Goal: Book appointment/travel/reservation

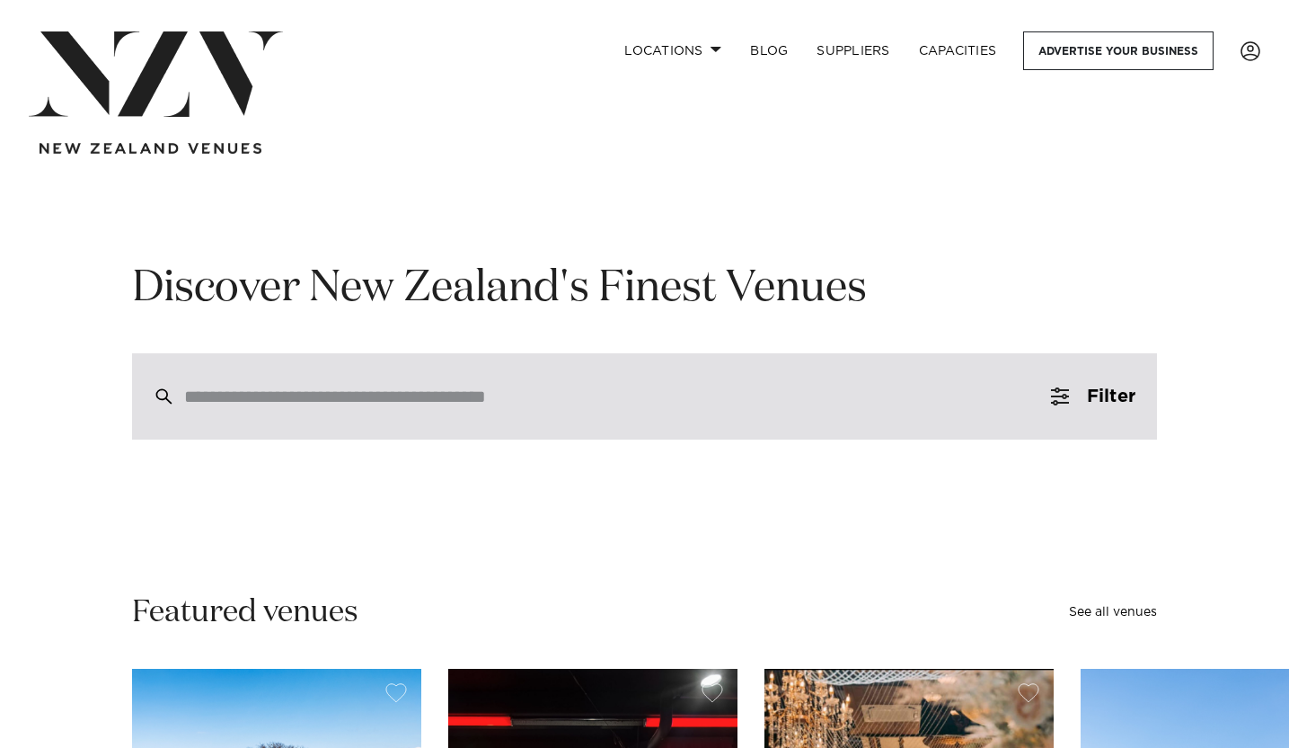
click at [570, 421] on div at bounding box center [644, 396] width 1025 height 86
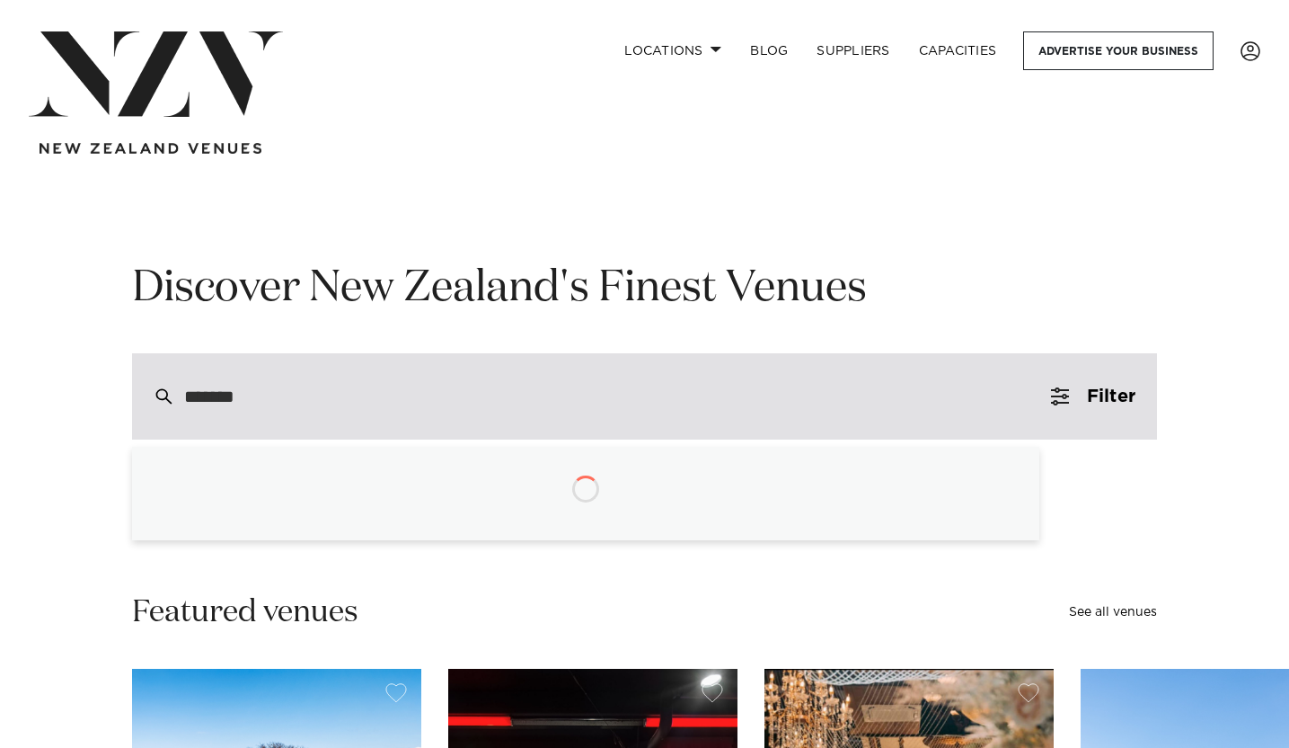
type input "********"
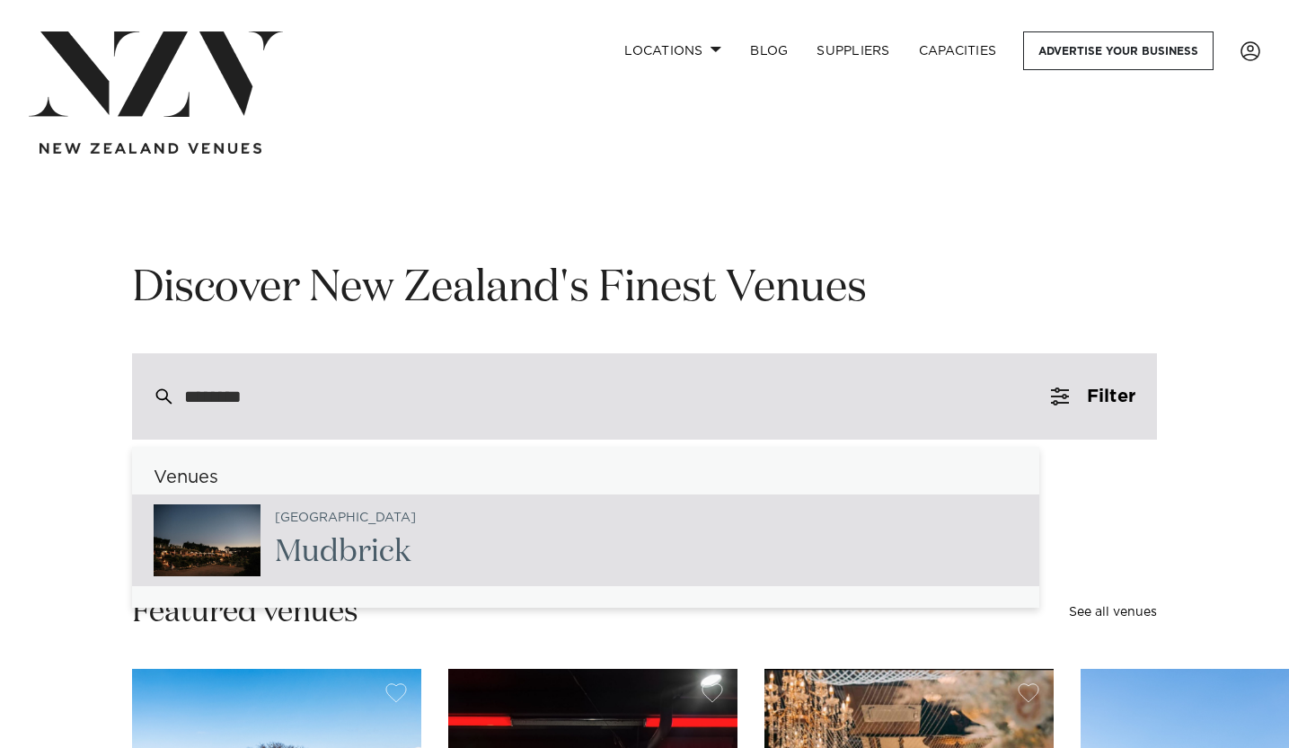
click at [329, 499] on div "Waiheke Island Mudbrick" at bounding box center [586, 540] width 908 height 92
type input "**********"
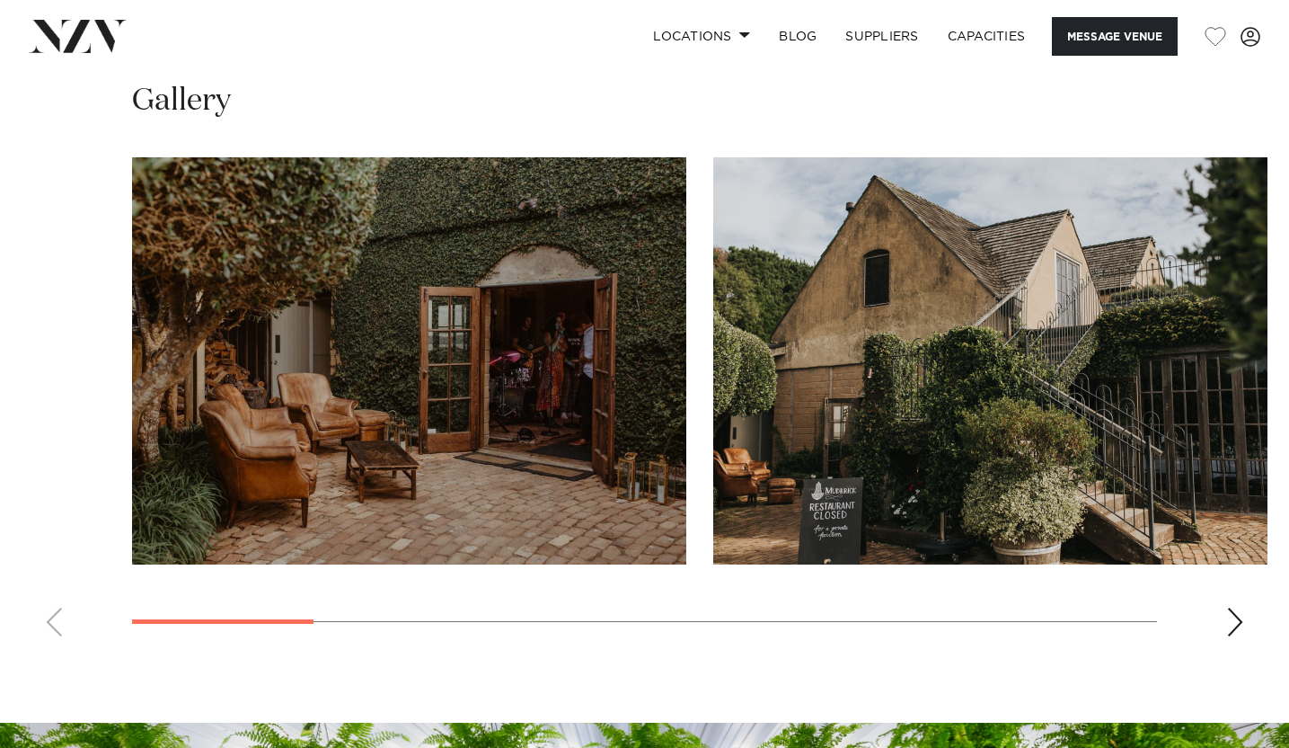
scroll to position [1536, 0]
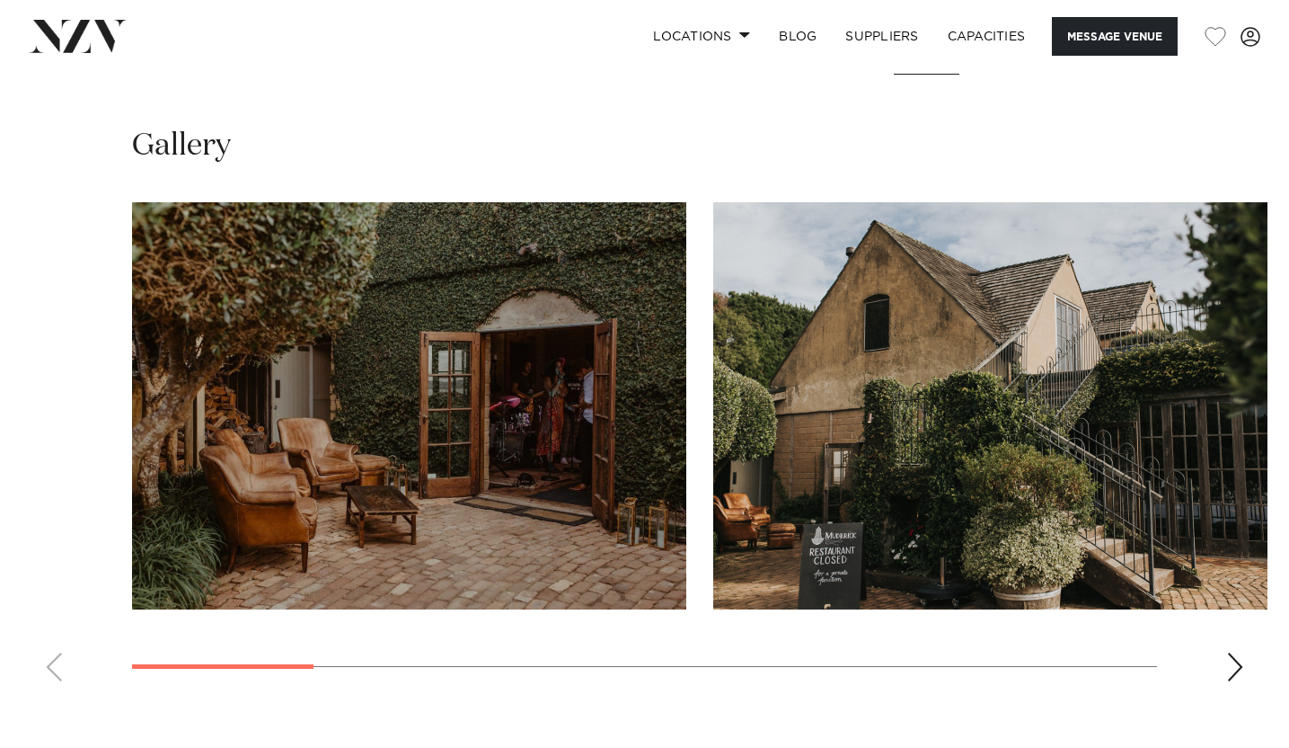
click at [1237, 658] on div "Next slide" at bounding box center [1236, 666] width 18 height 29
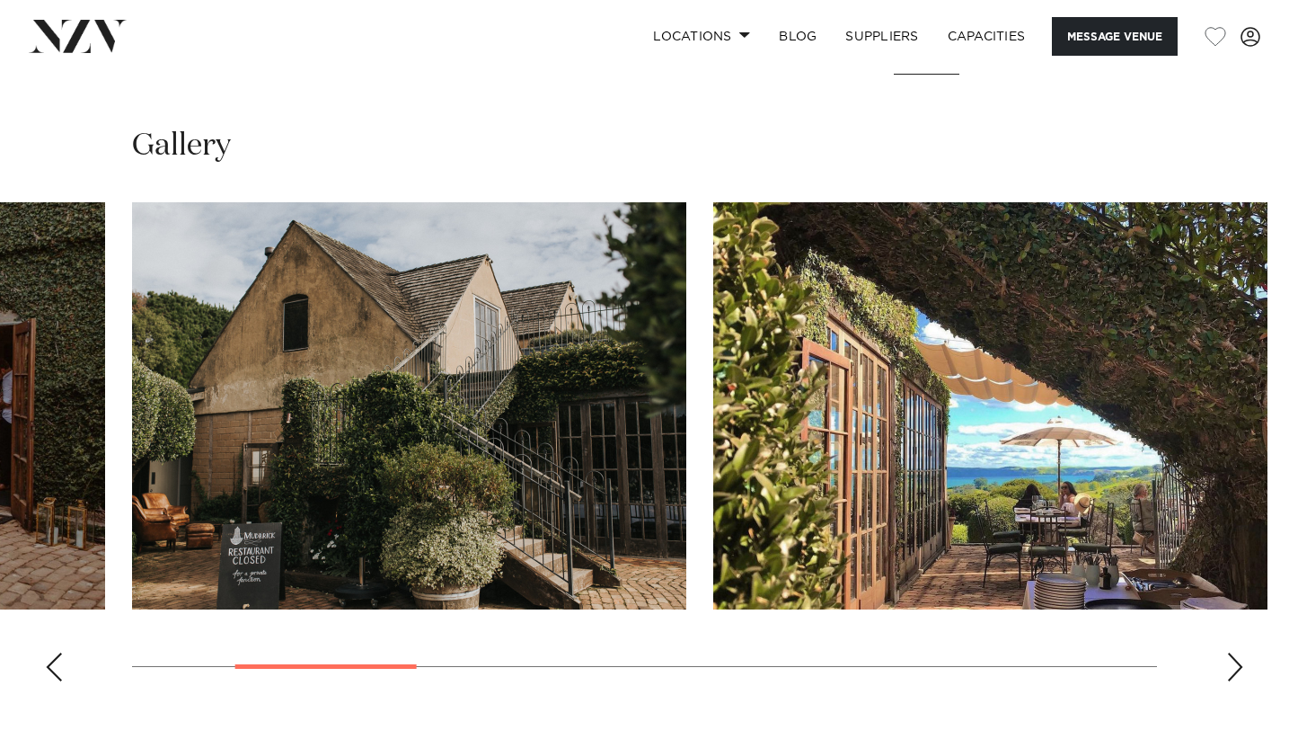
click at [1237, 658] on div "Next slide" at bounding box center [1236, 666] width 18 height 29
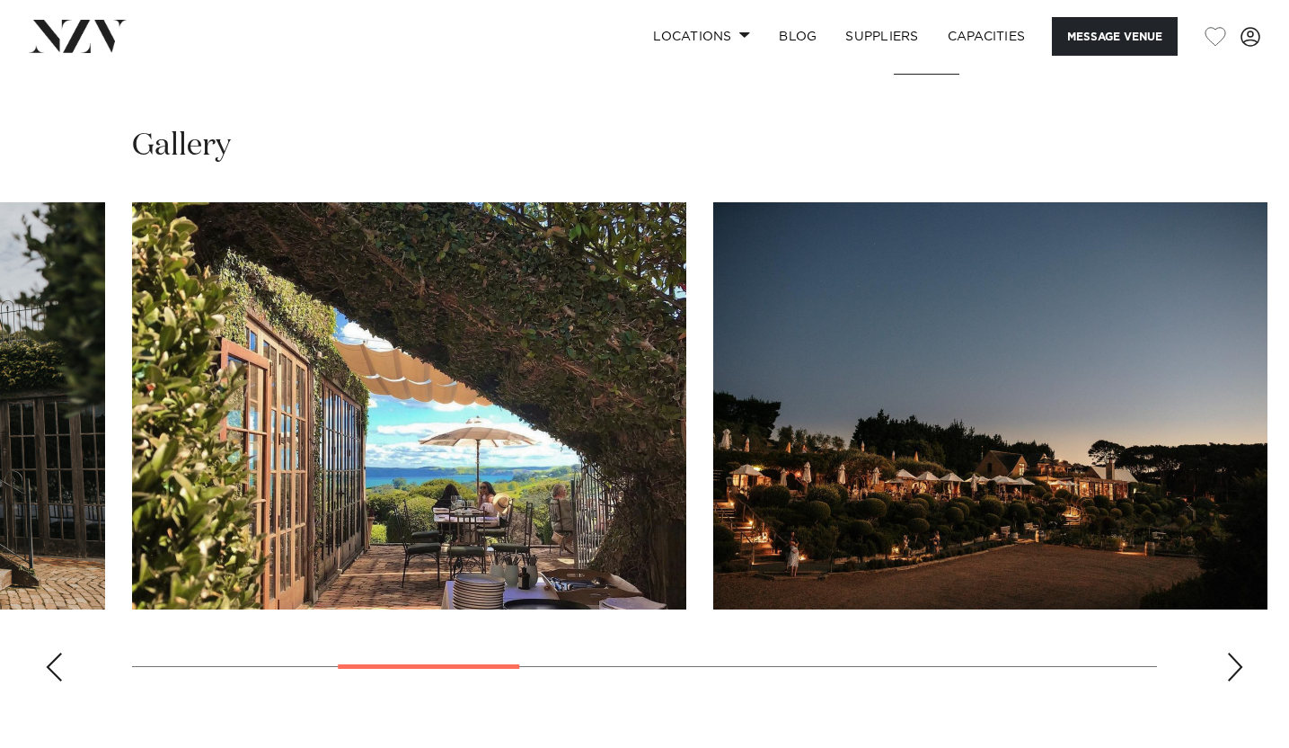
click at [1237, 658] on div "Next slide" at bounding box center [1236, 666] width 18 height 29
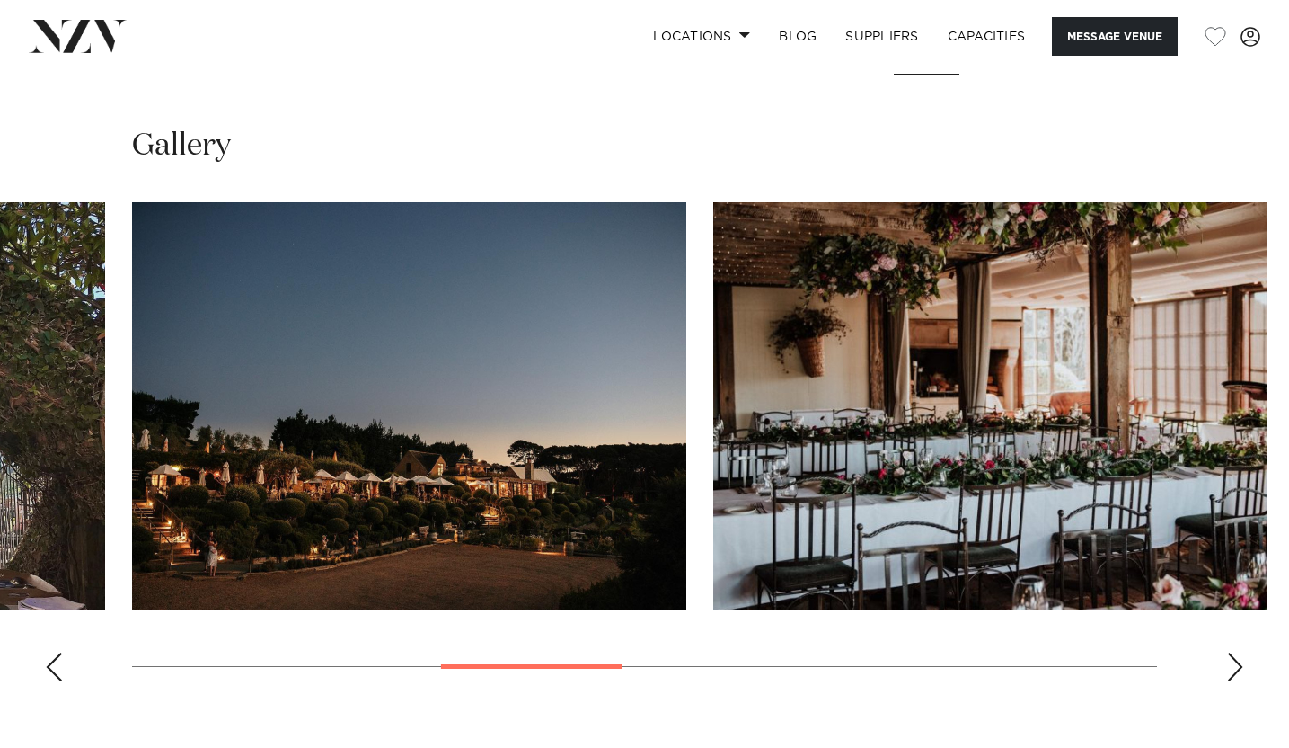
click at [1237, 658] on div "Next slide" at bounding box center [1236, 666] width 18 height 29
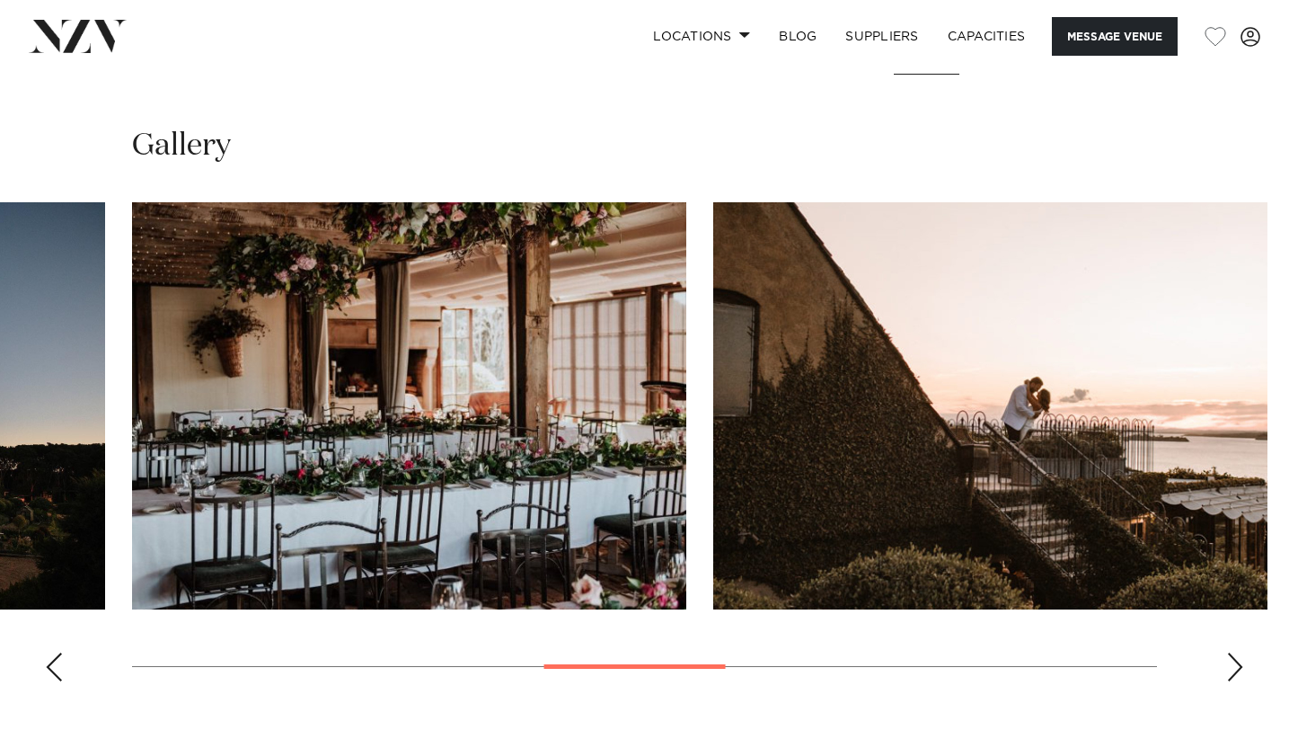
click at [1237, 658] on div "Next slide" at bounding box center [1236, 666] width 18 height 29
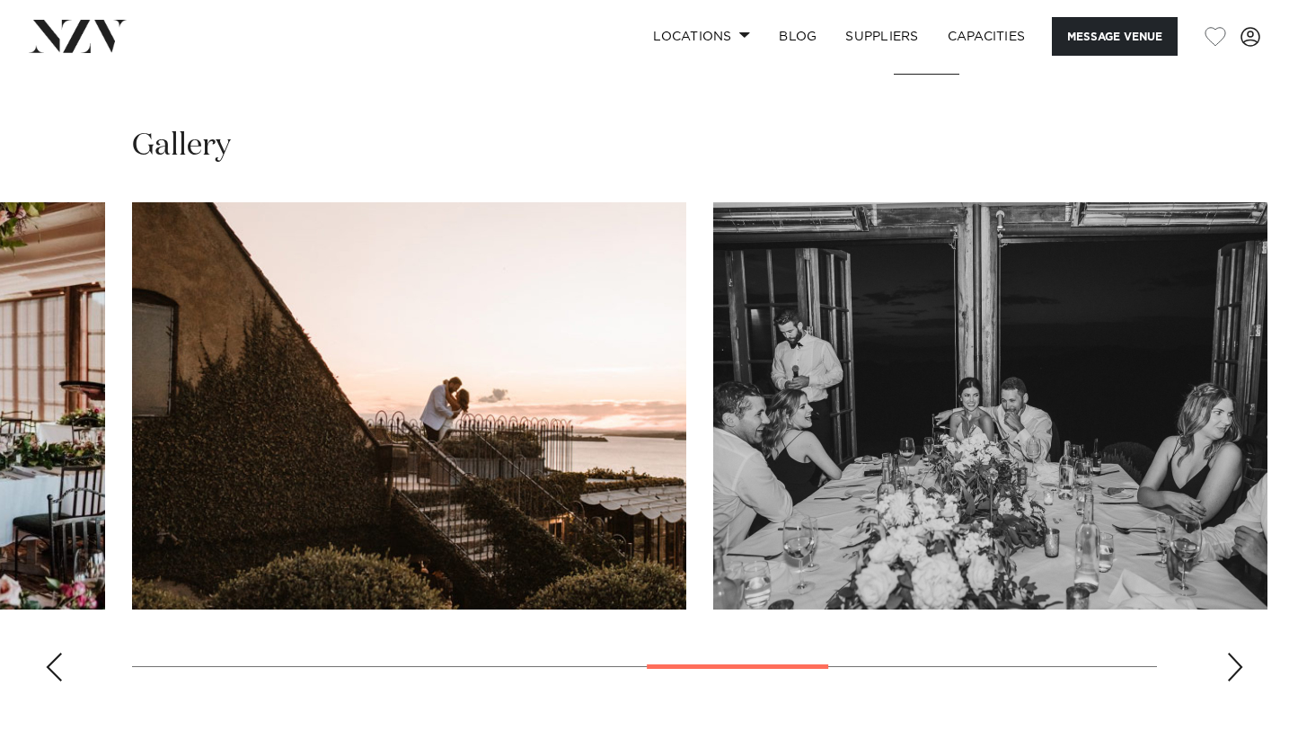
click at [1237, 658] on div "Next slide" at bounding box center [1236, 666] width 18 height 29
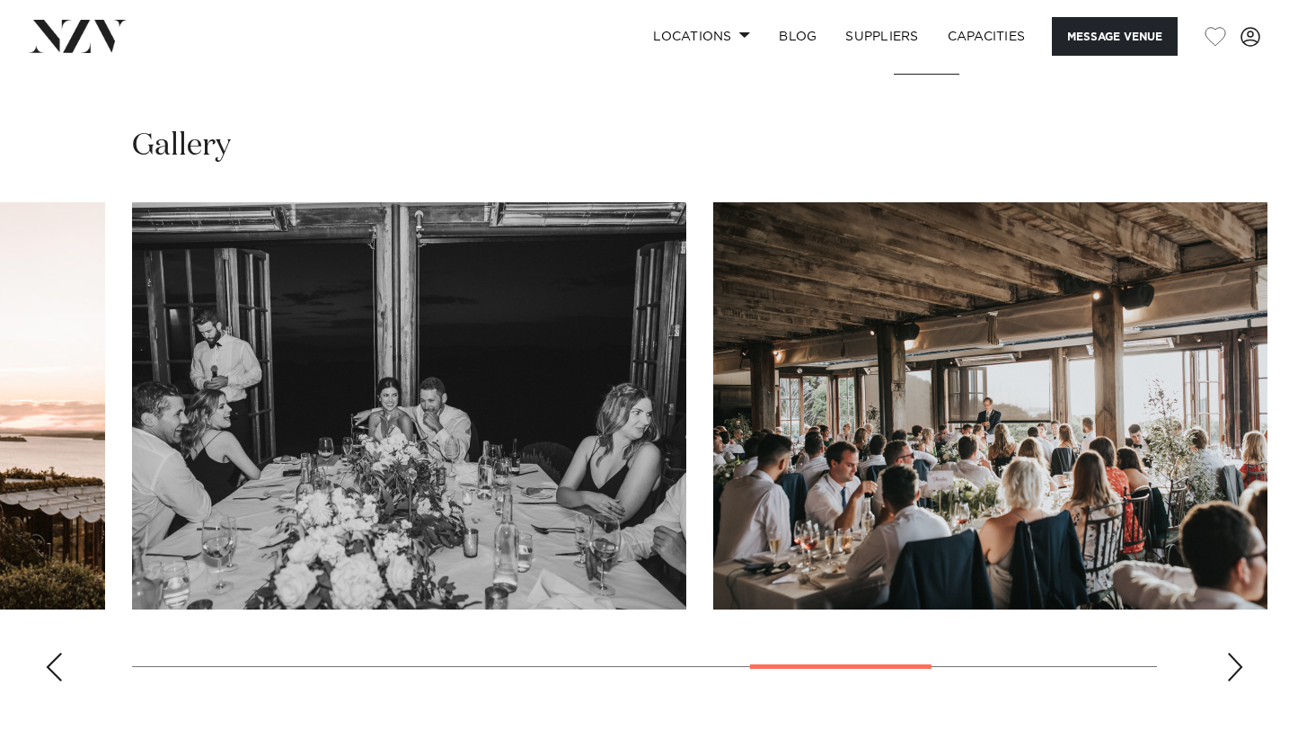
click at [1237, 658] on div "Next slide" at bounding box center [1236, 666] width 18 height 29
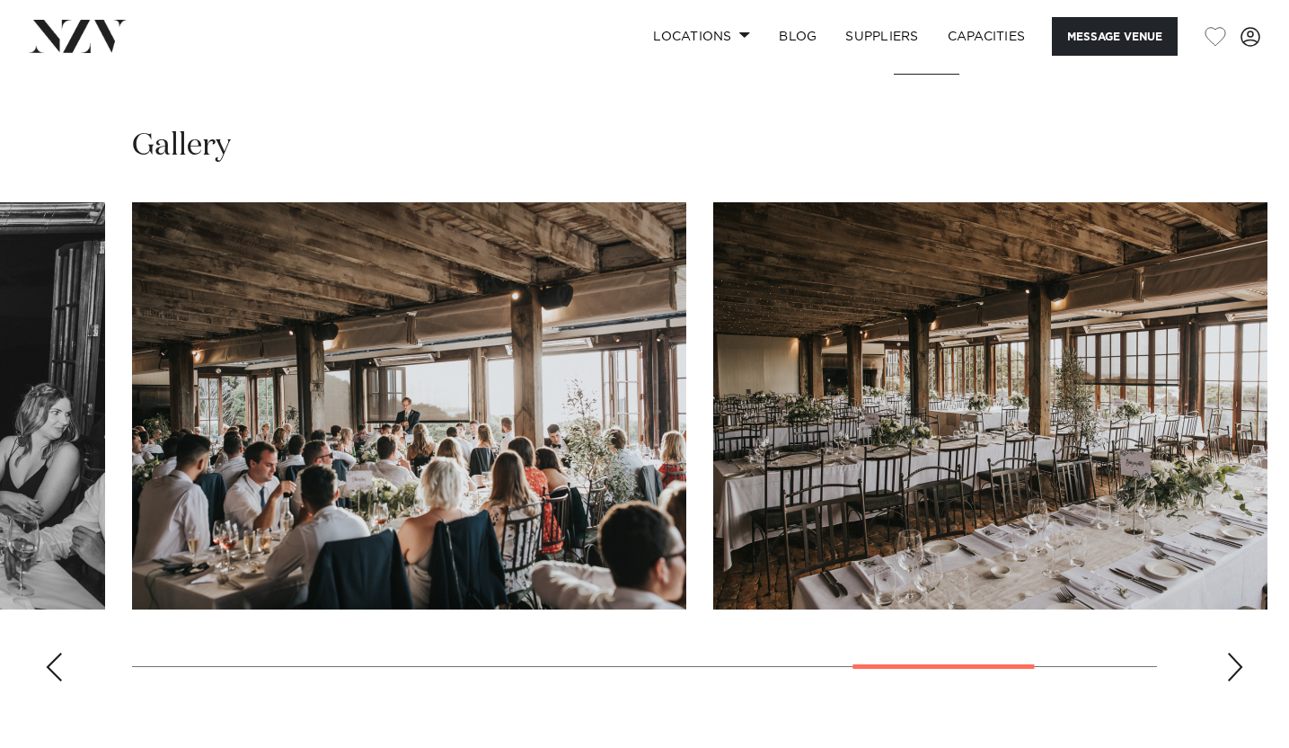
click at [1237, 658] on div "Next slide" at bounding box center [1236, 666] width 18 height 29
